Goal: Task Accomplishment & Management: Use online tool/utility

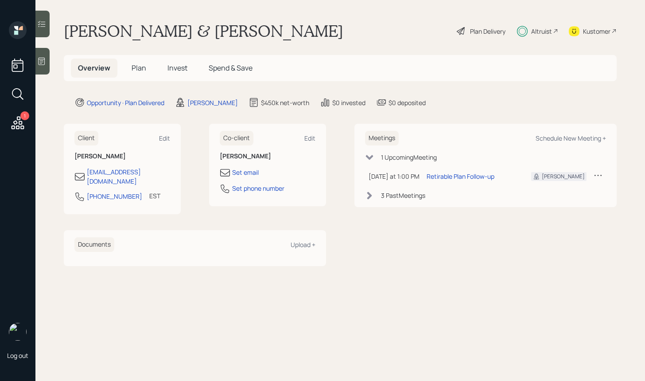
click at [371, 195] on icon at bounding box center [369, 195] width 5 height 8
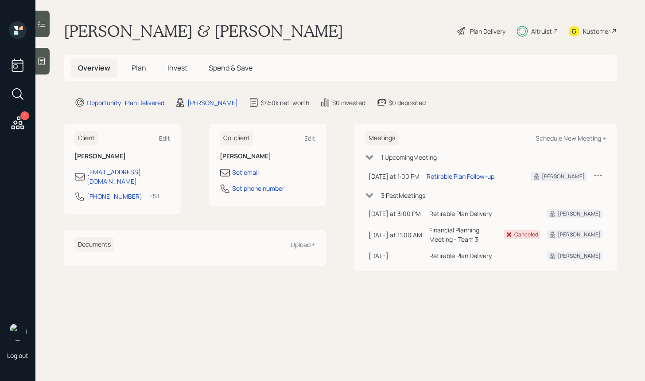
click at [362, 194] on div "Meetings Schedule New Meeting + 1 Upcoming Meeting [DATE] at 1:00 PM [DATE] 1:0…" at bounding box center [486, 197] width 262 height 147
click at [371, 195] on icon at bounding box center [370, 195] width 8 height 5
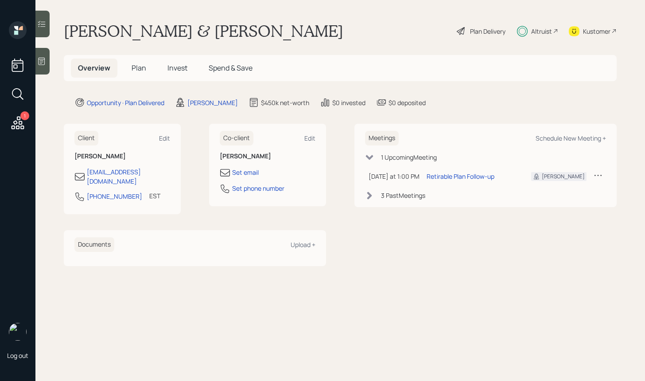
click at [468, 31] on div "Plan Delivery" at bounding box center [481, 30] width 51 height 19
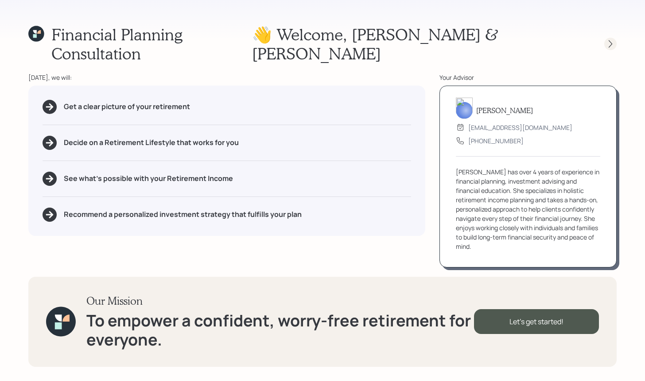
click at [608, 39] on icon at bounding box center [610, 43] width 9 height 9
